Goal: Check status: Check status

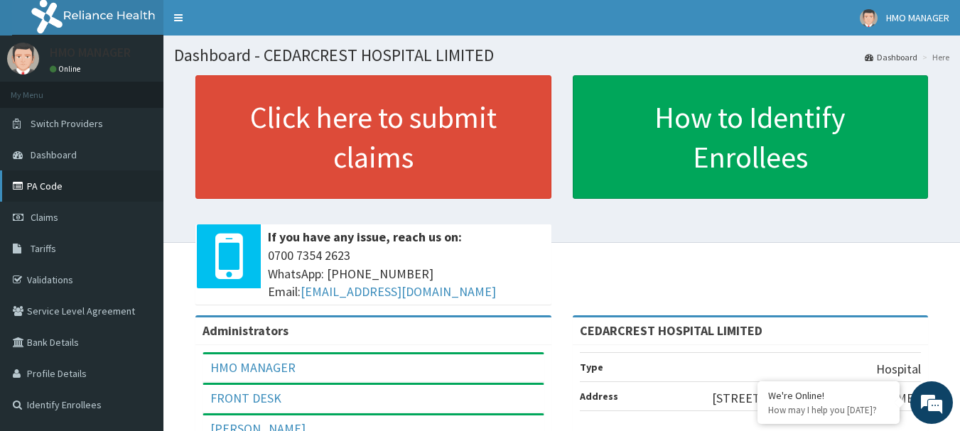
click at [63, 187] on link "PA Code" at bounding box center [81, 186] width 163 height 31
click at [107, 178] on link "PA Code" at bounding box center [81, 186] width 163 height 31
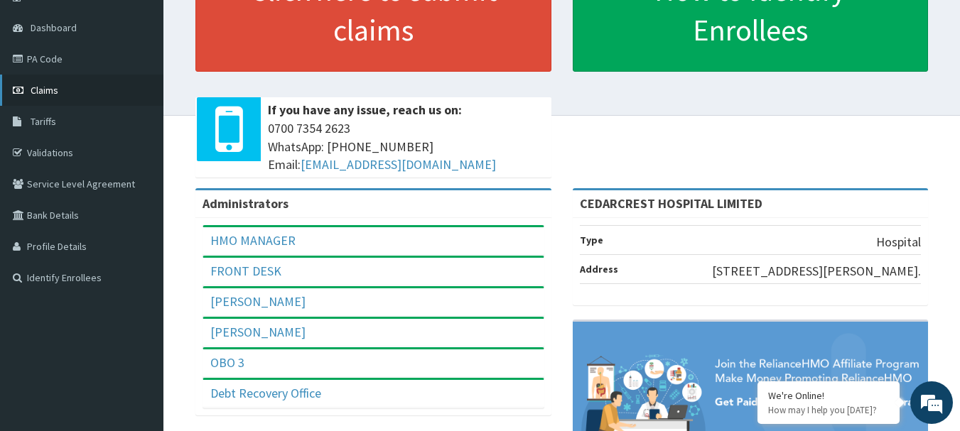
click at [44, 88] on span "Claims" at bounding box center [45, 90] width 28 height 13
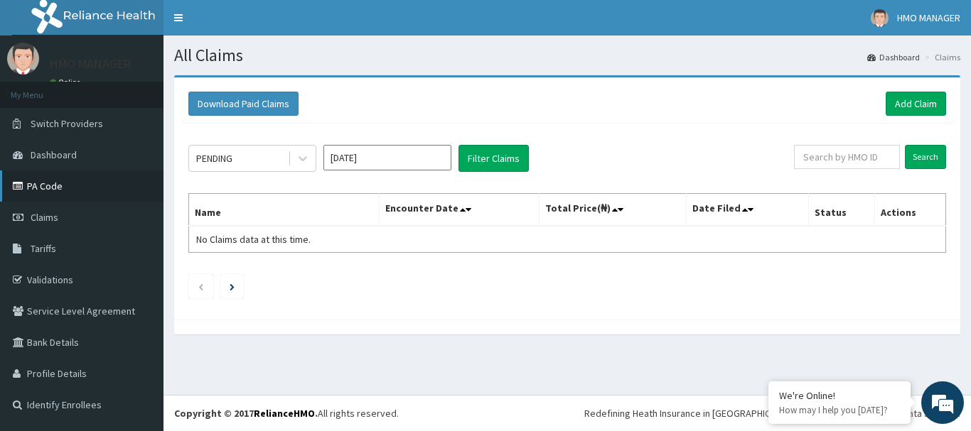
click at [68, 187] on link "PA Code" at bounding box center [81, 186] width 163 height 31
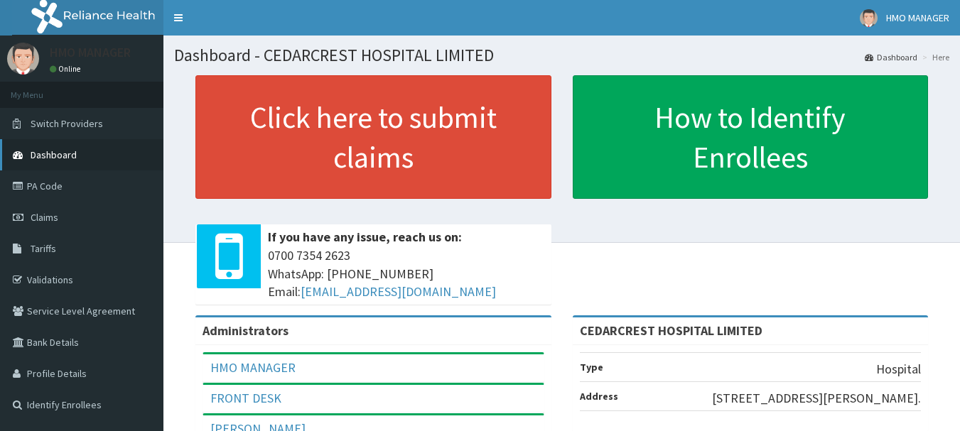
click at [48, 163] on link "Dashboard" at bounding box center [81, 154] width 163 height 31
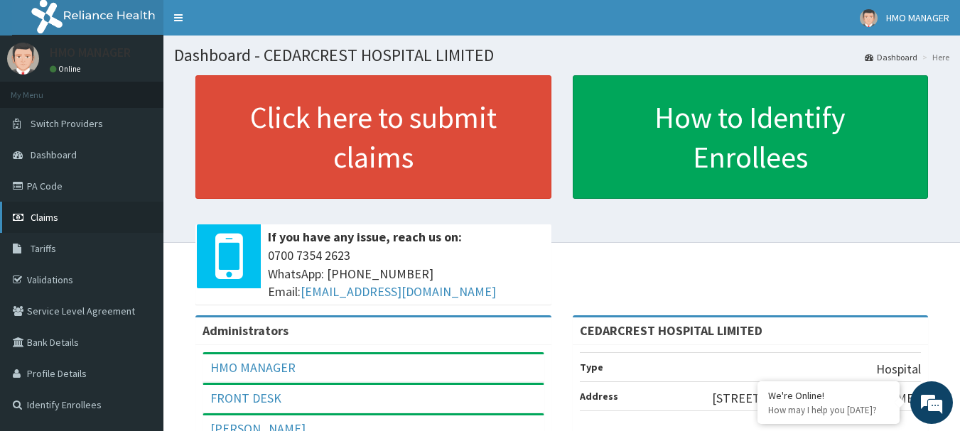
click at [31, 221] on span "Claims" at bounding box center [45, 217] width 28 height 13
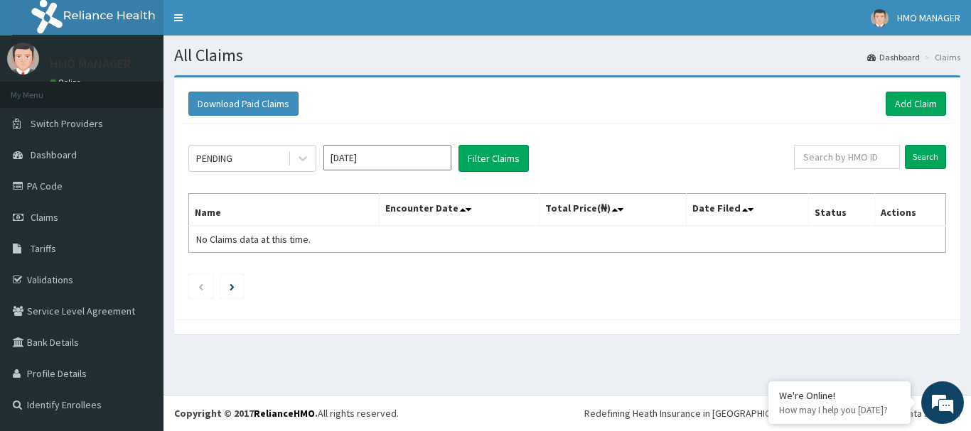
click at [970, 220] on div "Download Paid Claims Add Claim × Note you can only download claims within a max…" at bounding box center [566, 212] width 807 height 274
click at [970, 222] on div "Download Paid Claims Add Claim × Note you can only download claims within a max…" at bounding box center [566, 212] width 807 height 274
click at [848, 158] on input "text" at bounding box center [847, 157] width 106 height 24
paste input "ssv/10084/b"
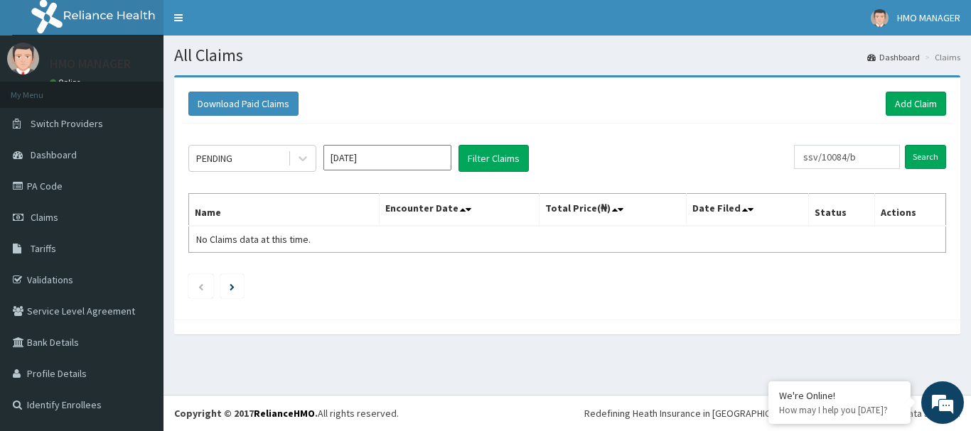
click at [725, 269] on div "PENDING [DATE] Filter Claims ssv/10084/b Search Name Encounter Date Total Price…" at bounding box center [567, 218] width 772 height 189
click at [928, 158] on input "Search" at bounding box center [925, 157] width 41 height 24
click at [858, 159] on input "ssv/10084/b" at bounding box center [824, 157] width 95 height 24
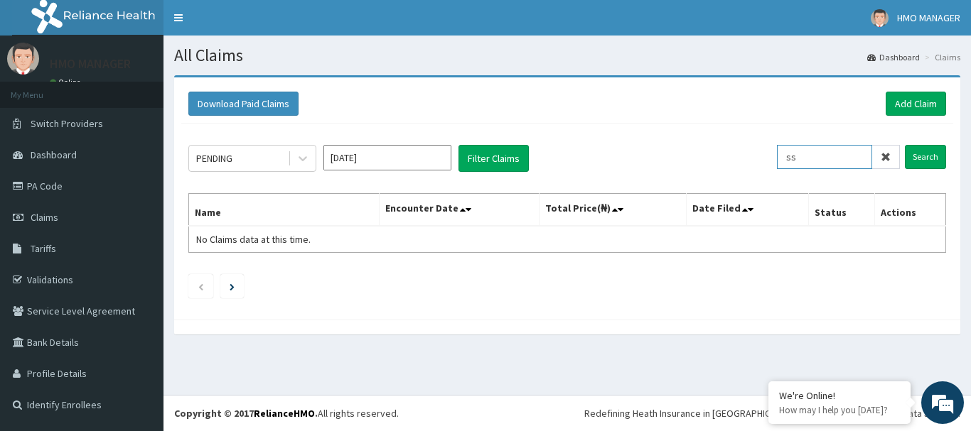
type input "s"
click at [59, 192] on link "PA Code" at bounding box center [81, 186] width 163 height 31
